Goal: Transaction & Acquisition: Obtain resource

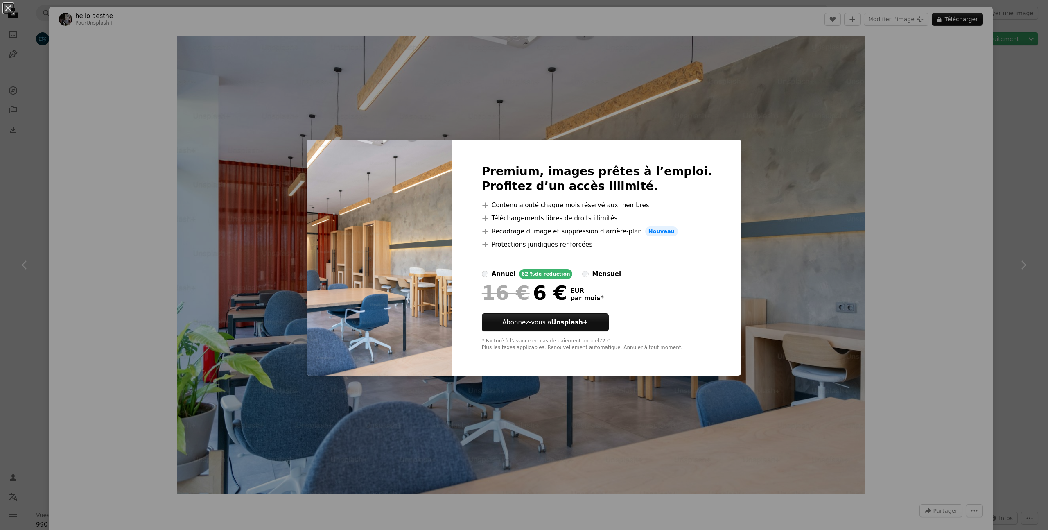
scroll to position [793, 0]
click at [206, 262] on div "An X shape Premium, images prêtes à l’emploi. Profitez d’un accès illimité. A p…" at bounding box center [524, 265] width 1048 height 530
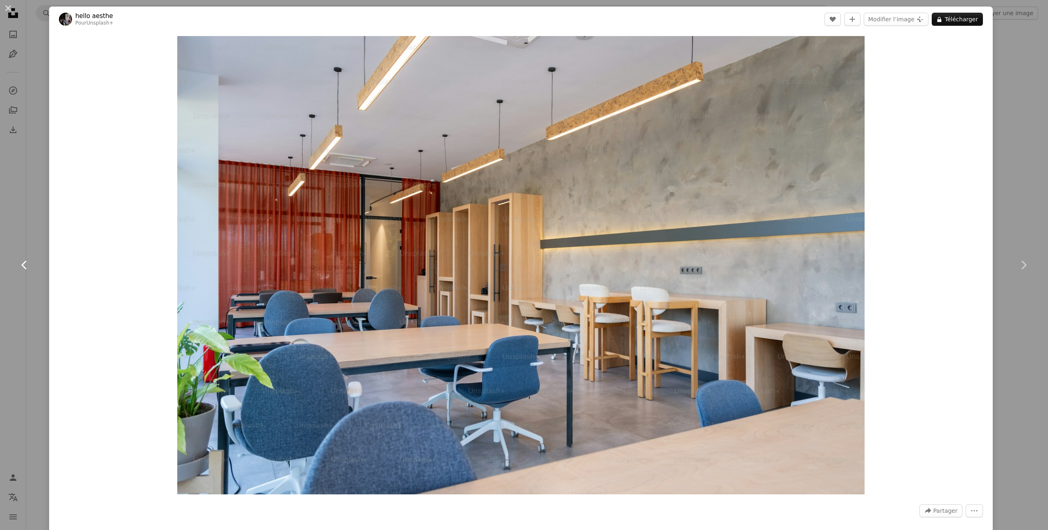
click at [31, 281] on link "Chevron left" at bounding box center [24, 264] width 49 height 79
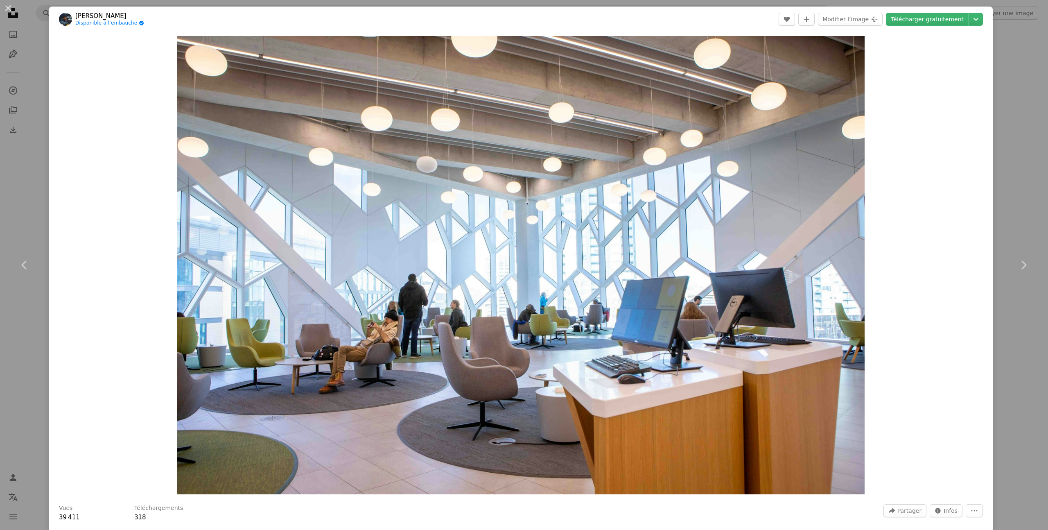
click at [1026, 203] on div "An X shape Chevron left Chevron right Birk Enwald Disponible à l’embauche A che…" at bounding box center [524, 265] width 1048 height 530
